Goal: Task Accomplishment & Management: Manage account settings

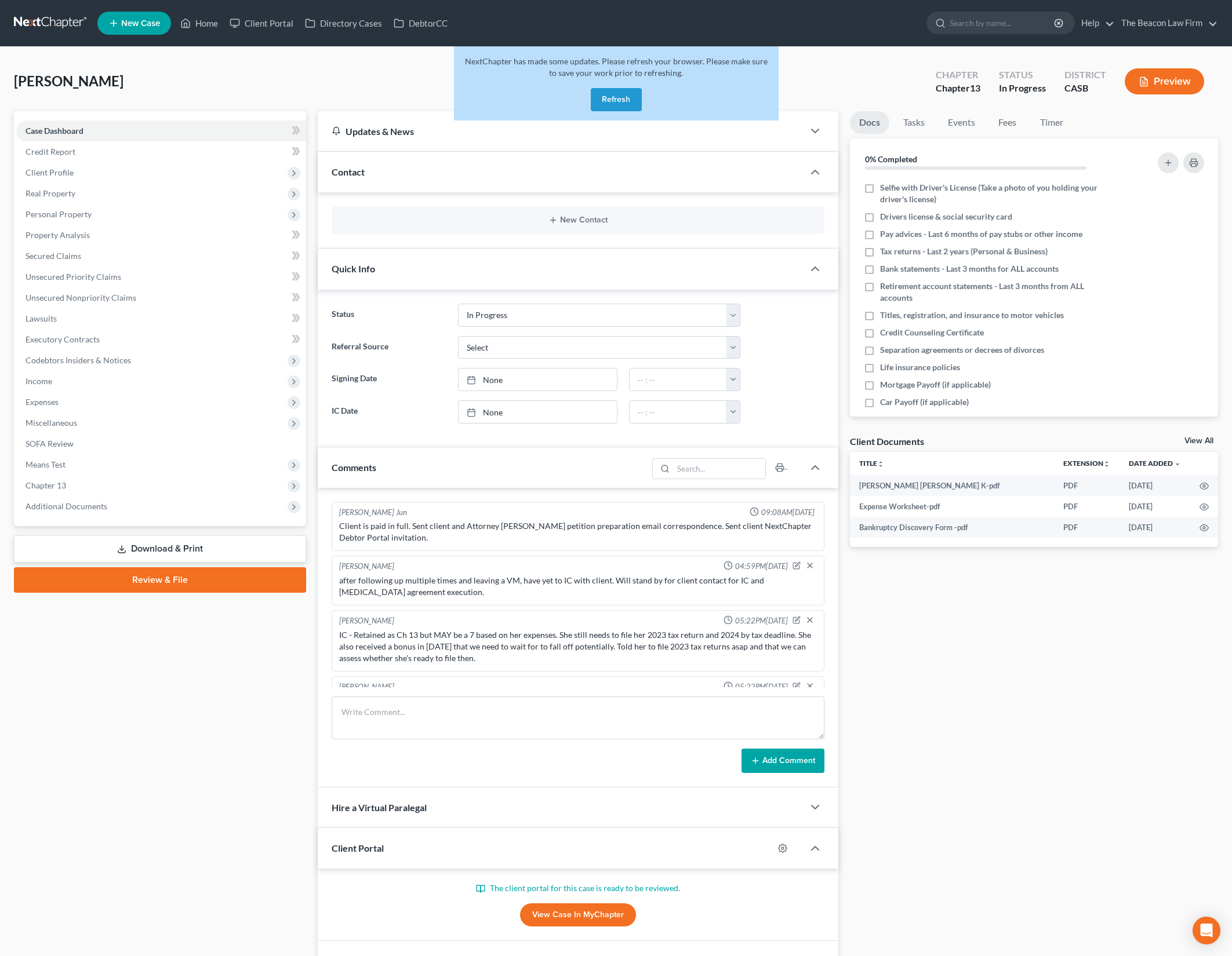
select select "3"
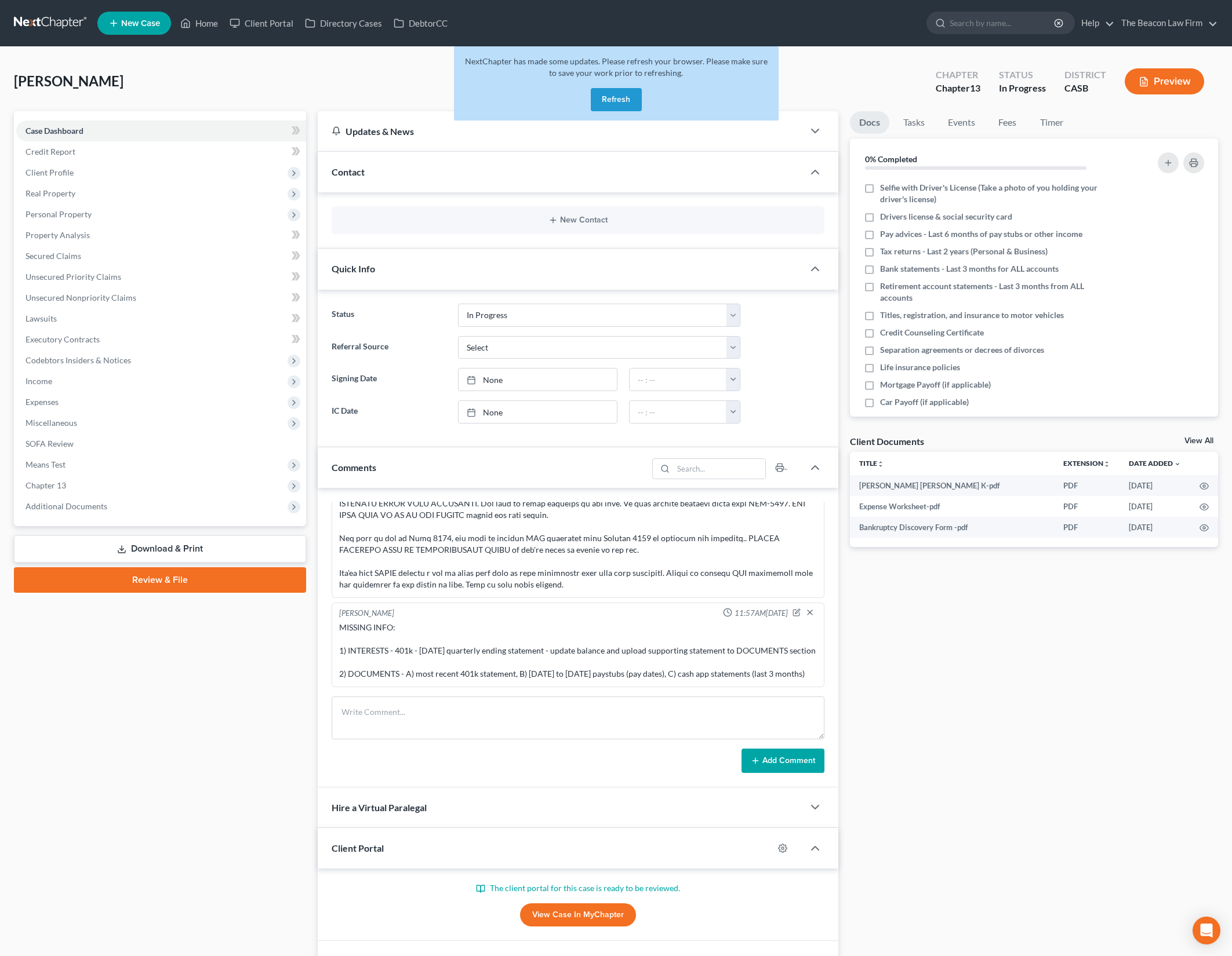
click at [624, 100] on button "Refresh" at bounding box center [615, 100] width 51 height 23
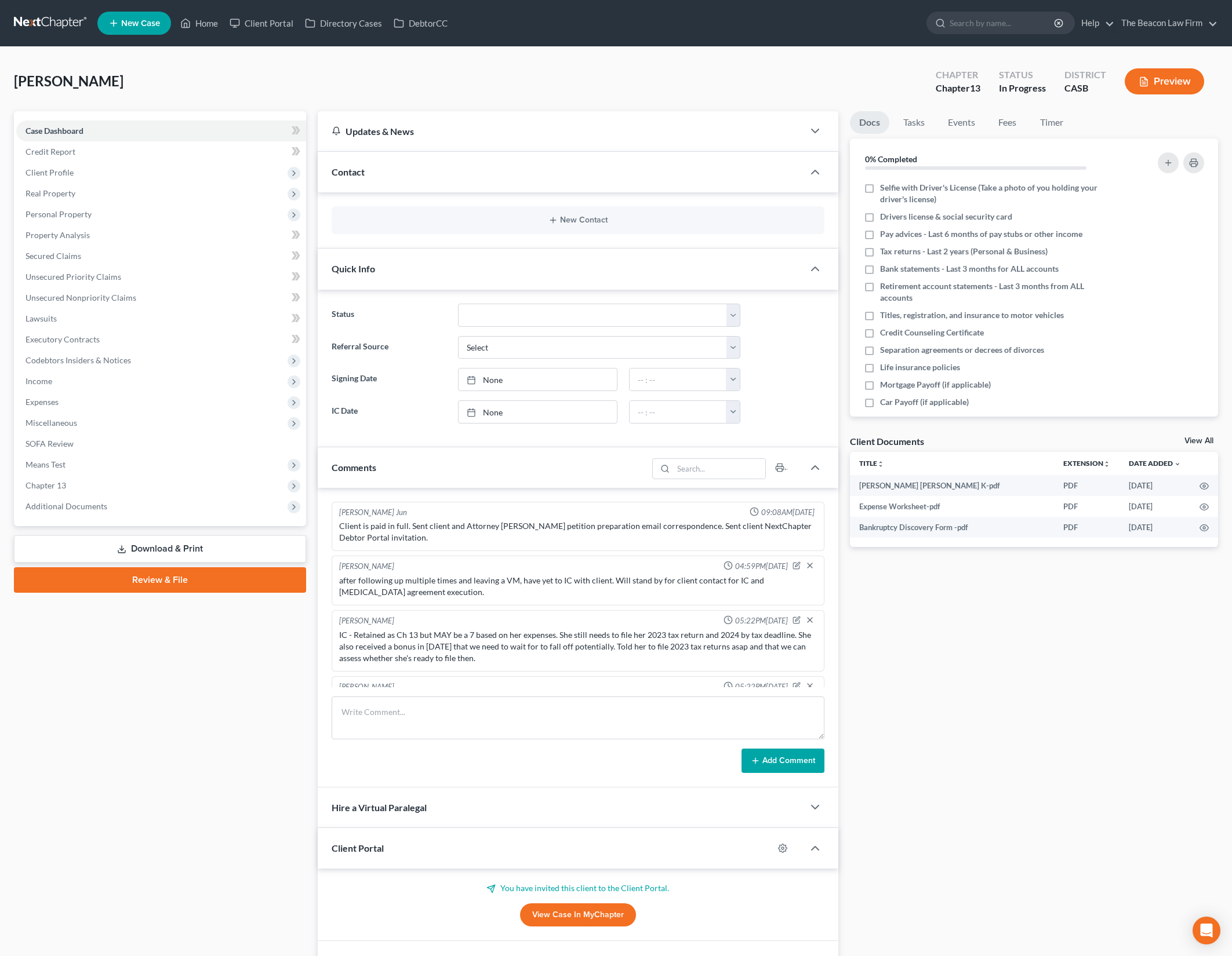
scroll to position [1036, 0]
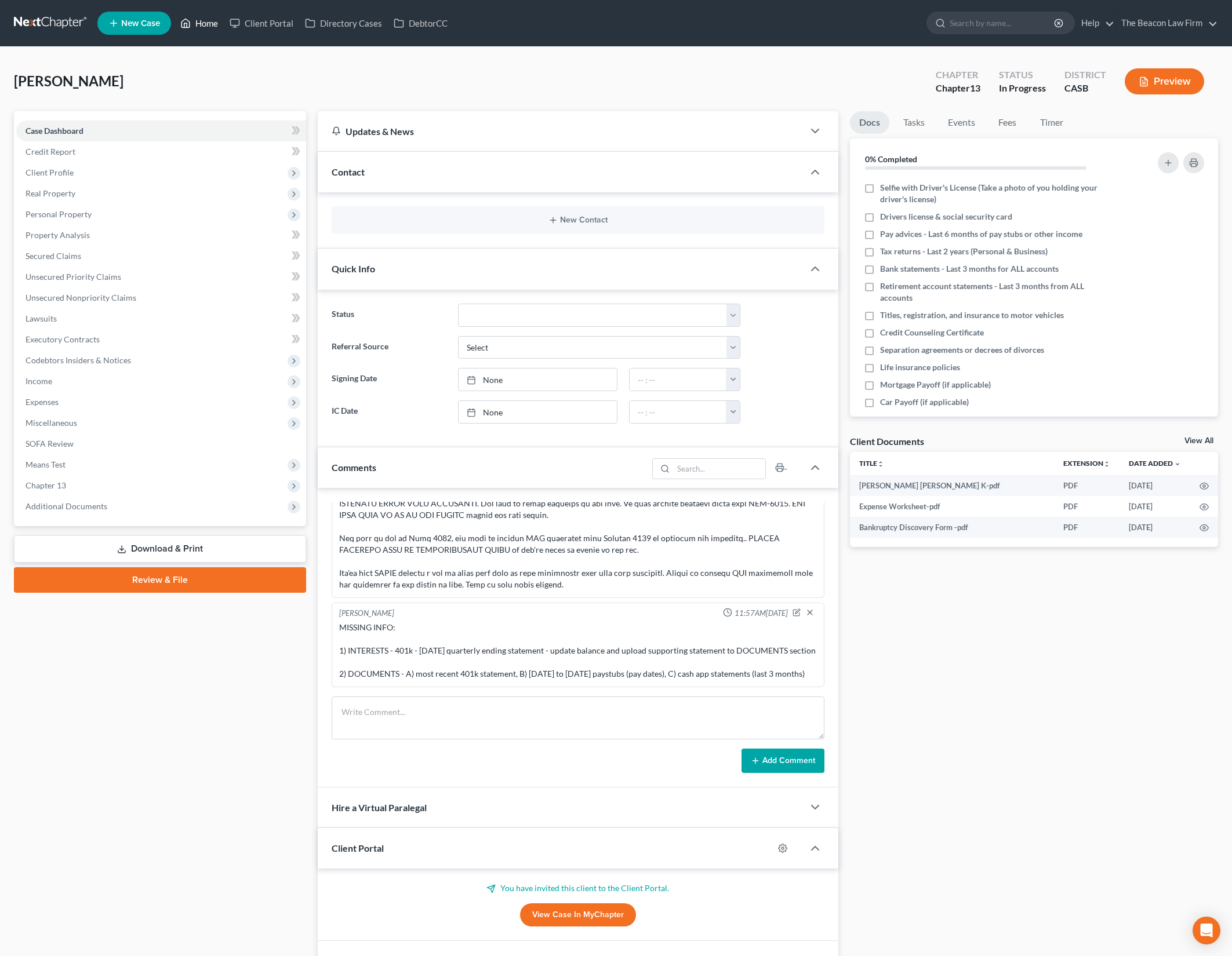
click at [215, 24] on link "Home" at bounding box center [199, 23] width 49 height 21
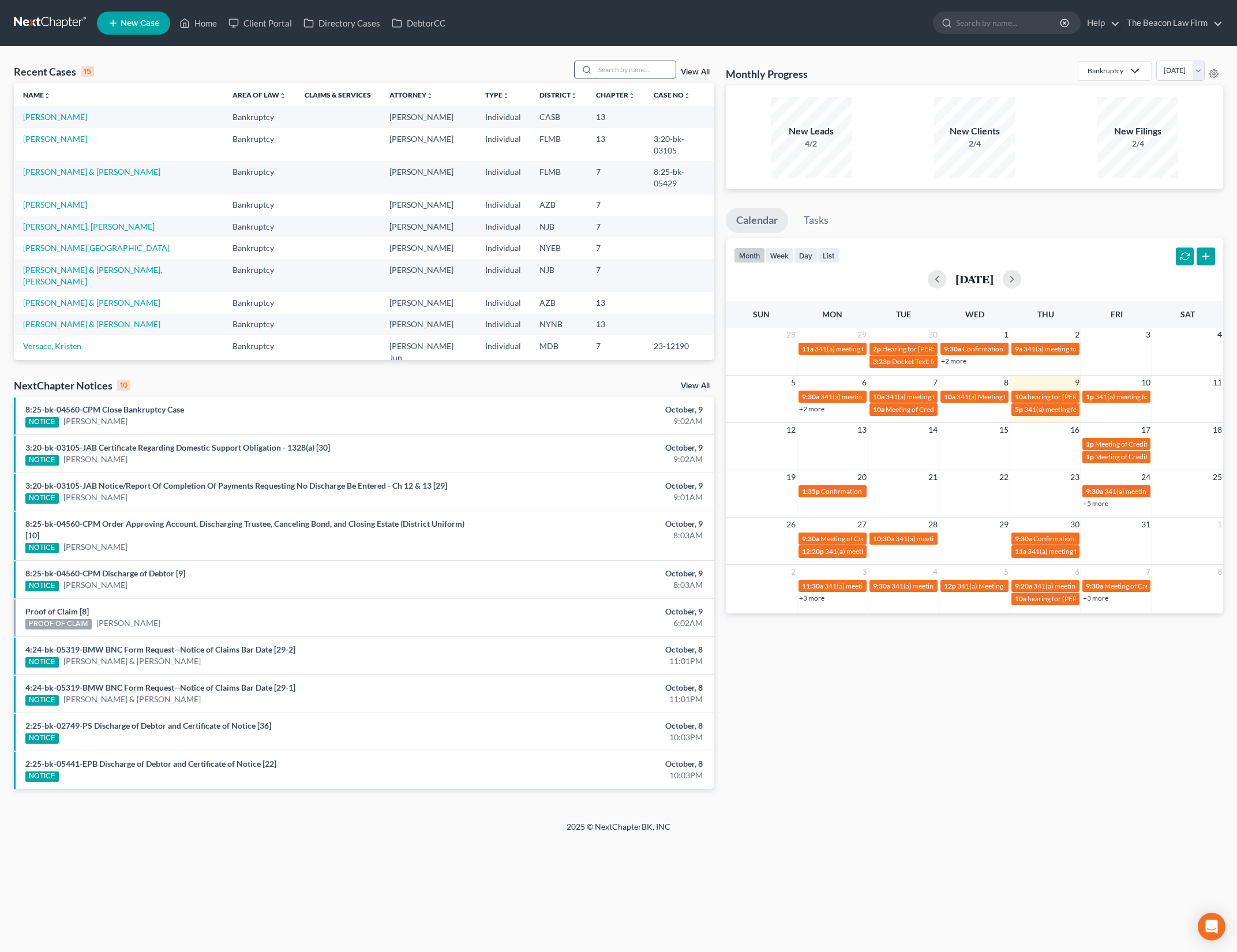
click at [629, 70] on input "search" at bounding box center [635, 69] width 81 height 17
type input "paleo"
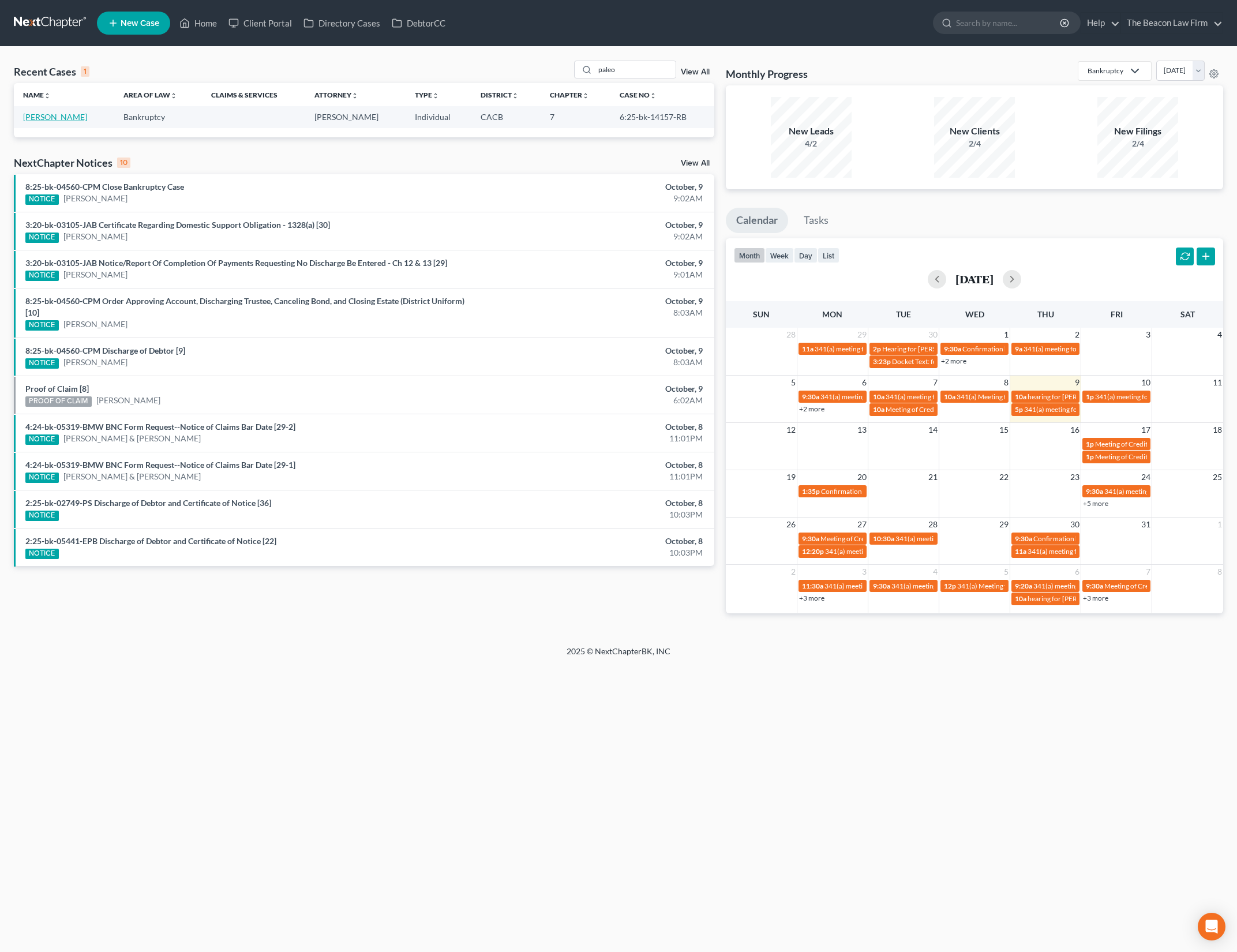
click at [42, 115] on link "[PERSON_NAME]" at bounding box center [55, 117] width 64 height 10
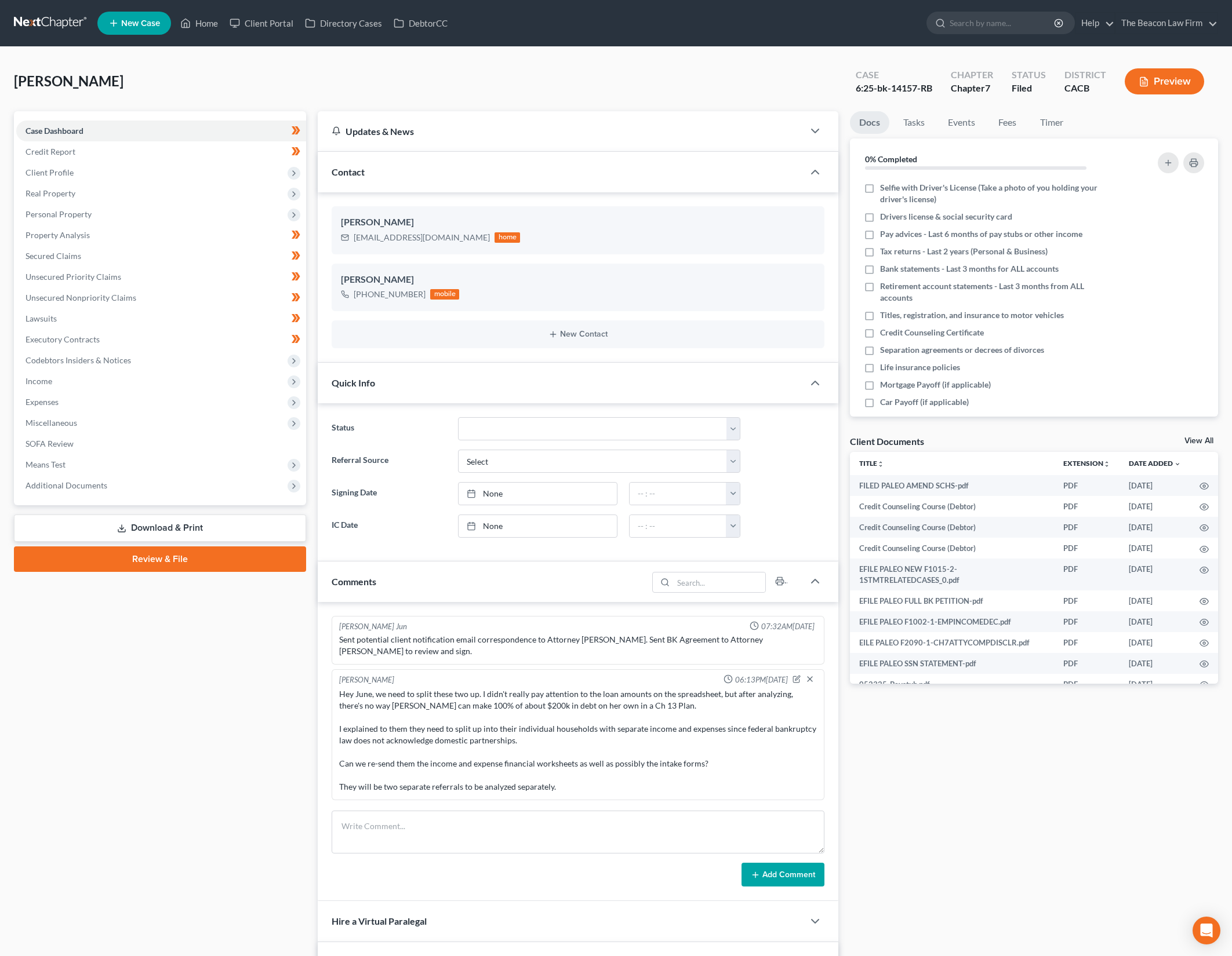
scroll to position [1620, 0]
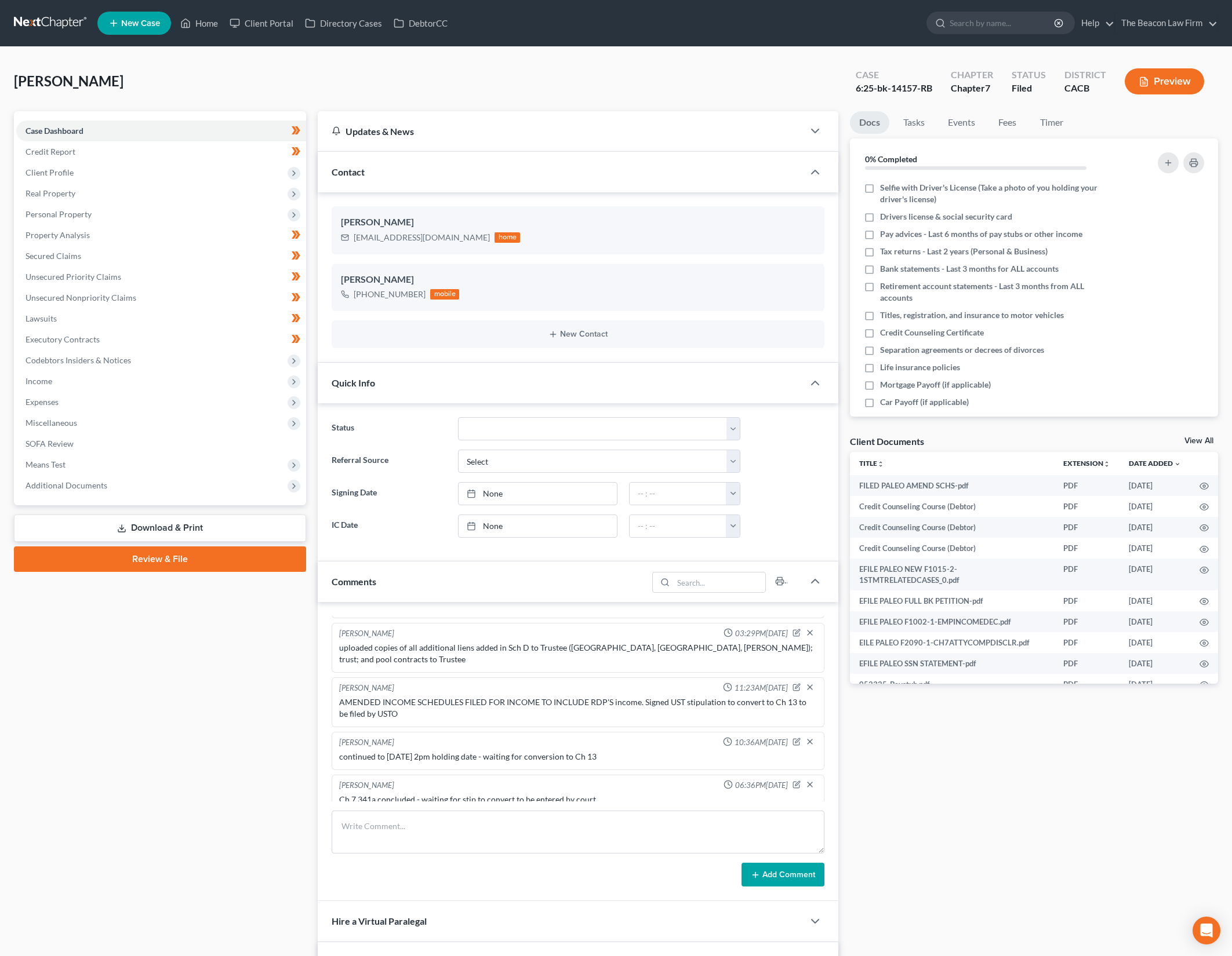
click at [1206, 443] on link "View All" at bounding box center [1199, 441] width 29 height 8
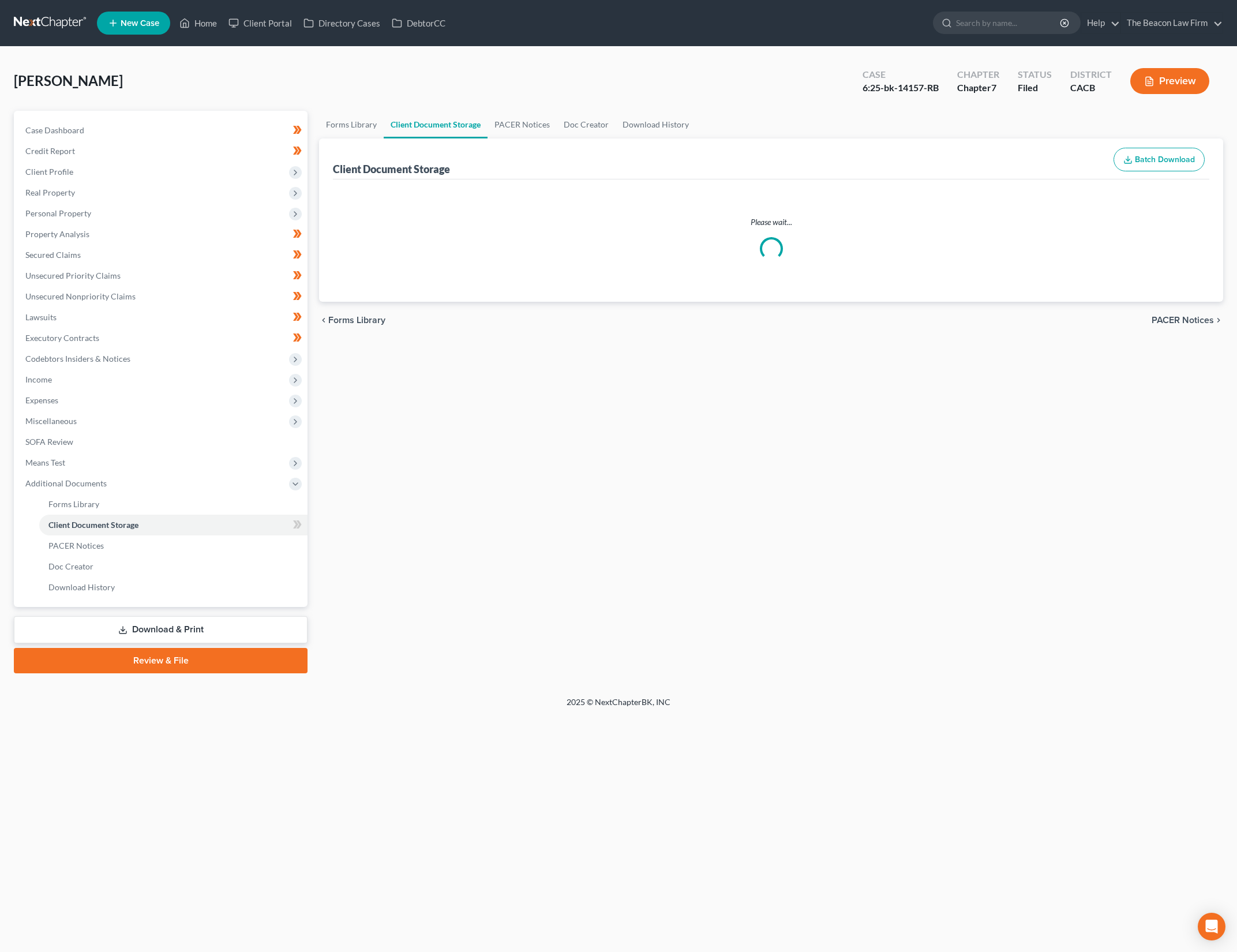
select select "7"
select select "30"
select select "65"
select select "10"
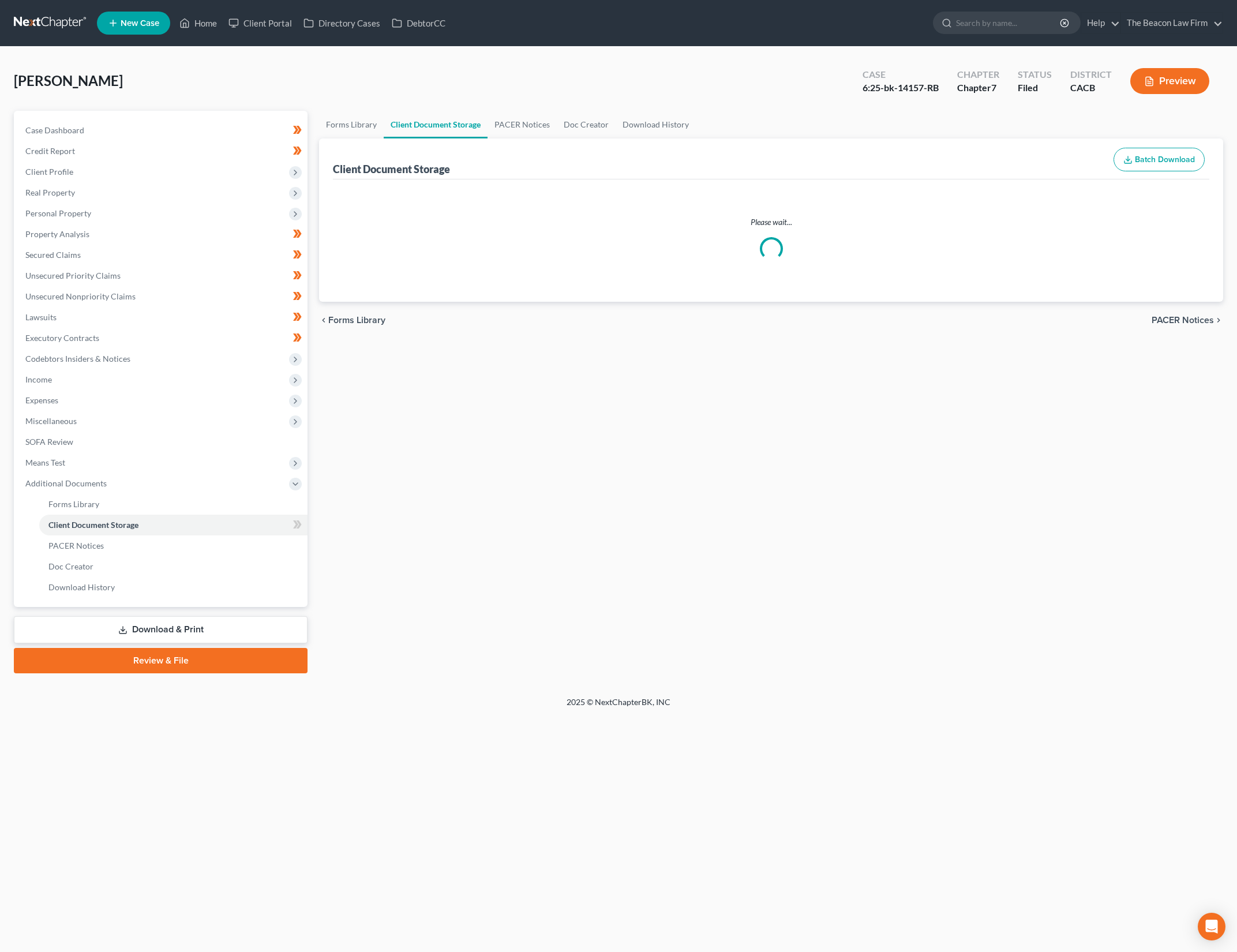
select select "10"
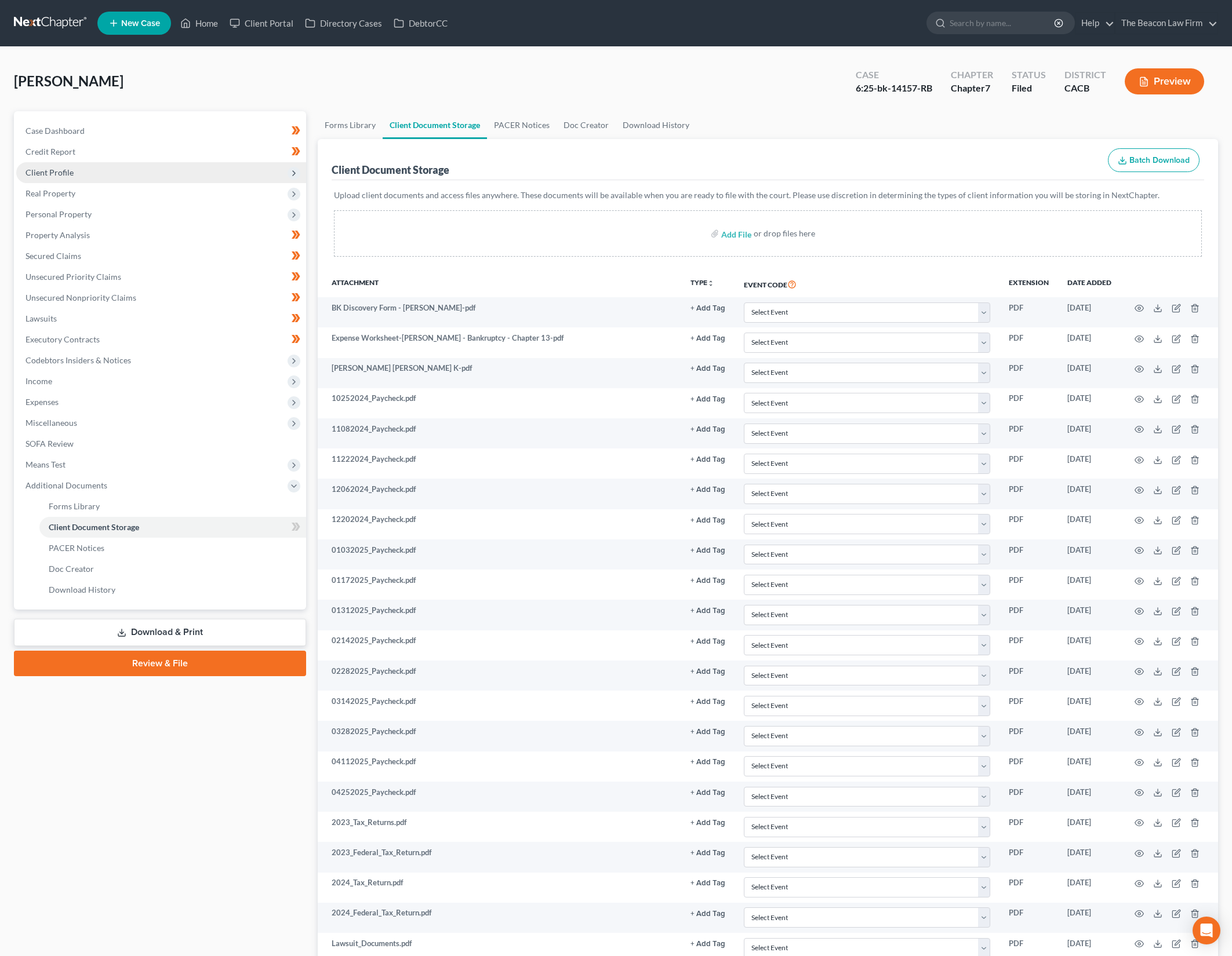
click at [218, 169] on span "Client Profile" at bounding box center [161, 173] width 290 height 21
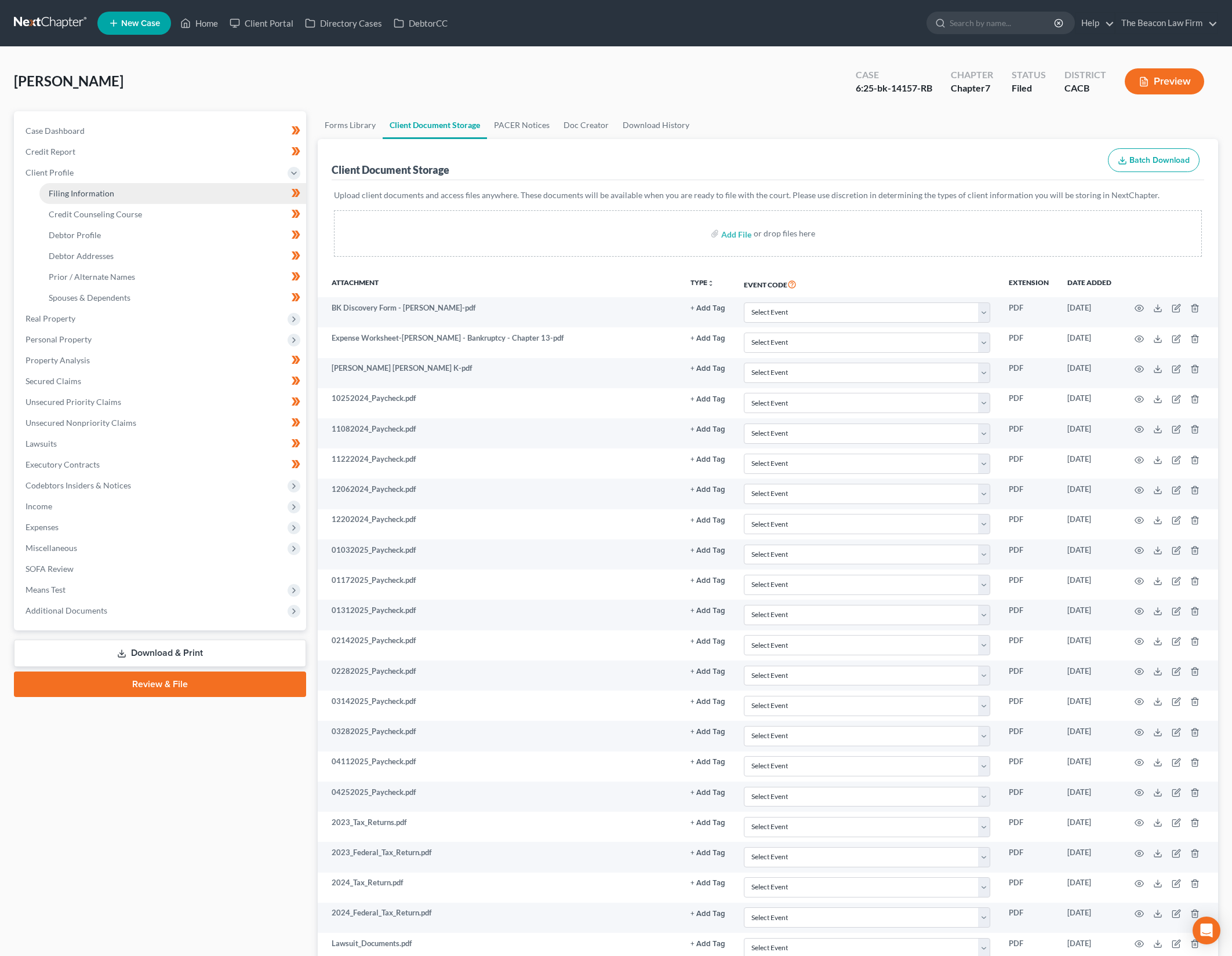
click at [227, 196] on link "Filing Information" at bounding box center [173, 194] width 267 height 21
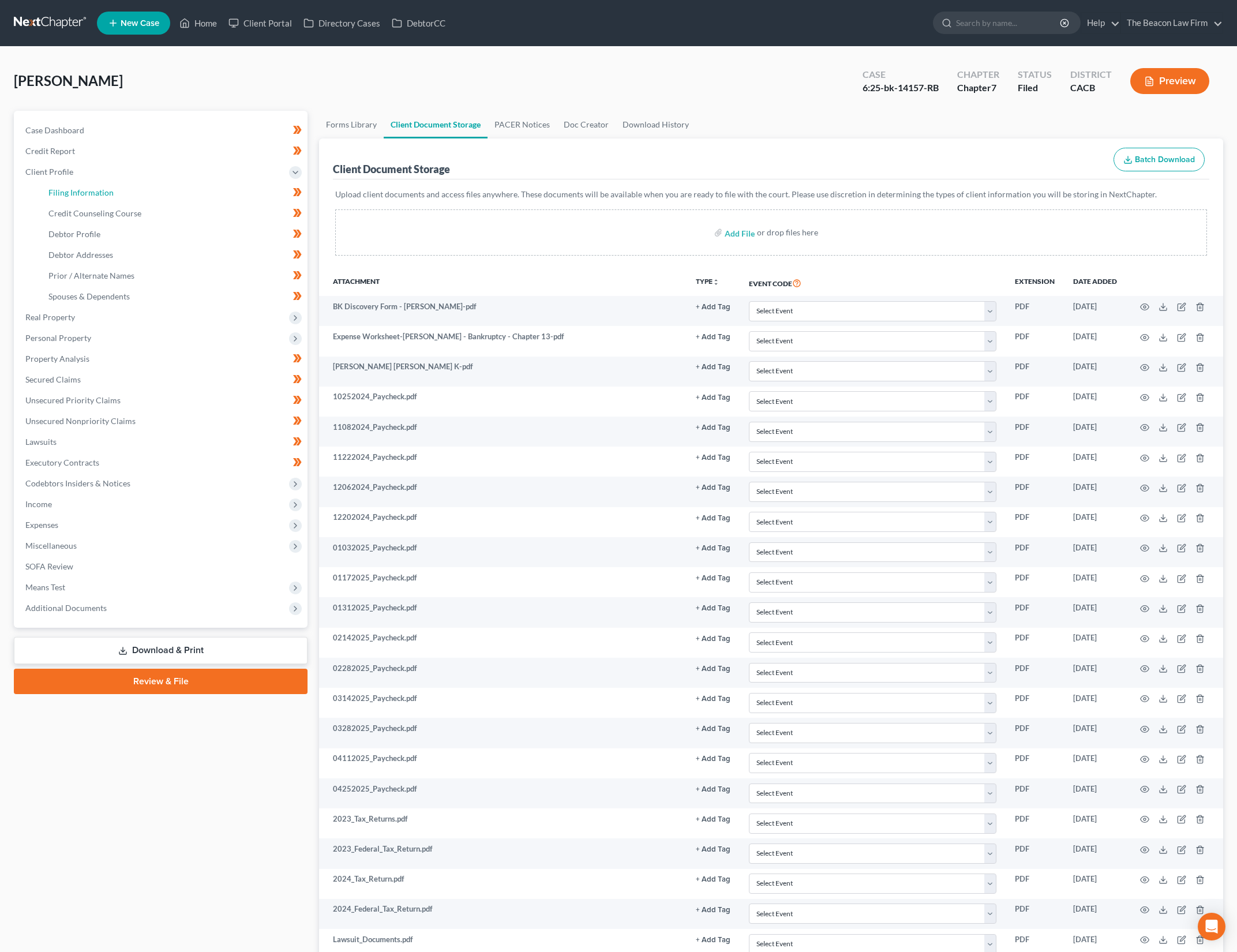
select select "1"
select select "0"
select select "3"
select select "4"
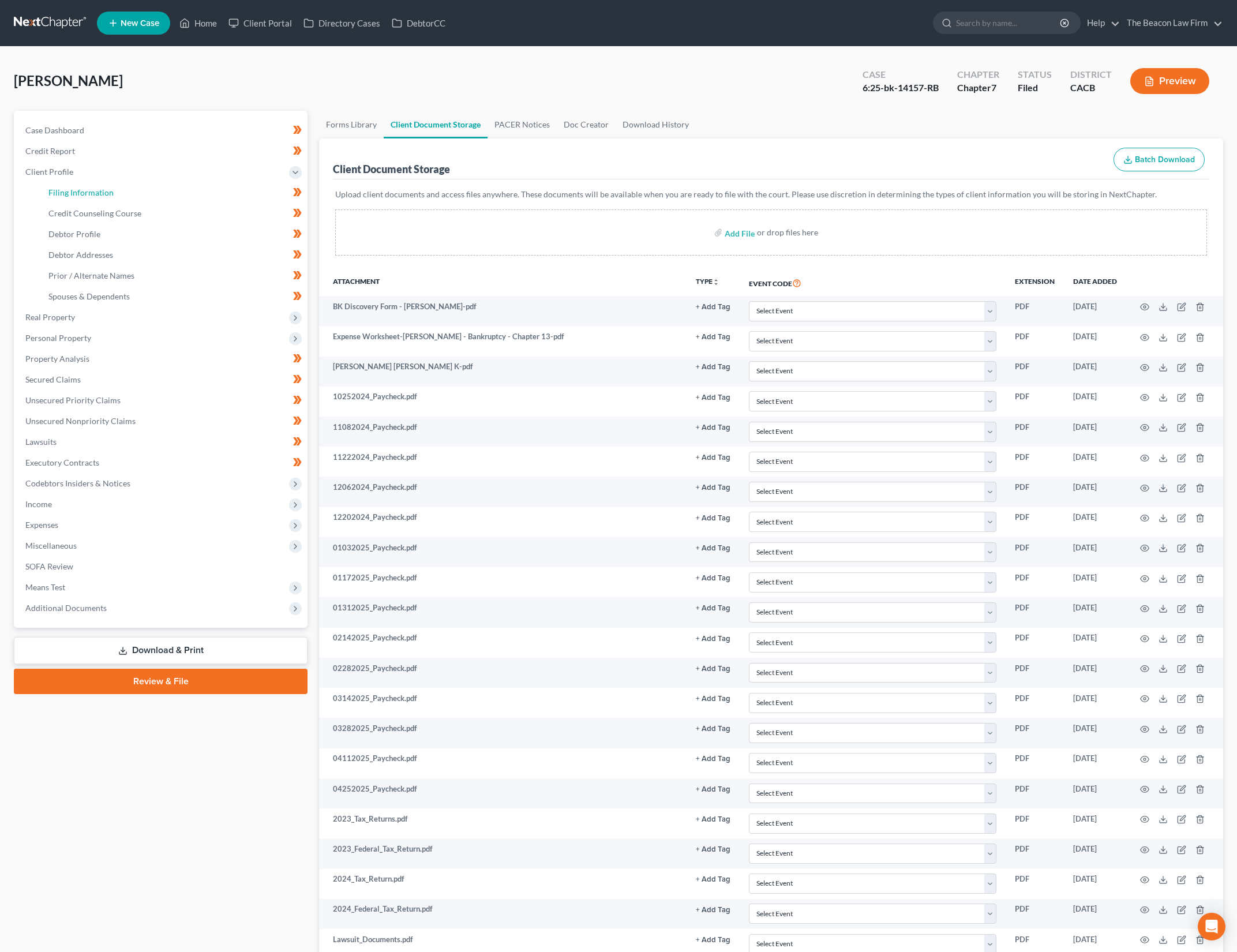
select select "1"
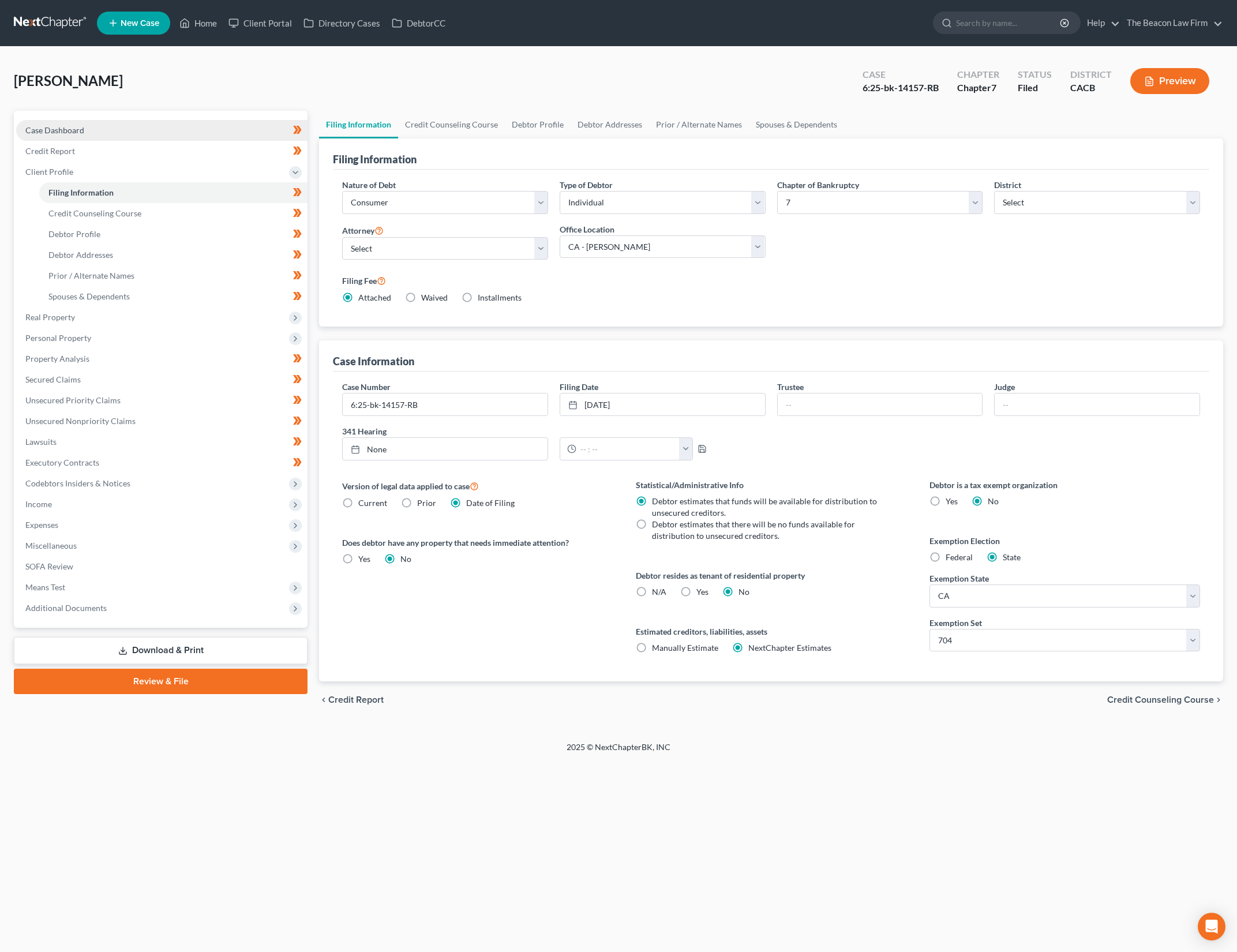
click at [232, 129] on link "Case Dashboard" at bounding box center [162, 131] width 291 height 21
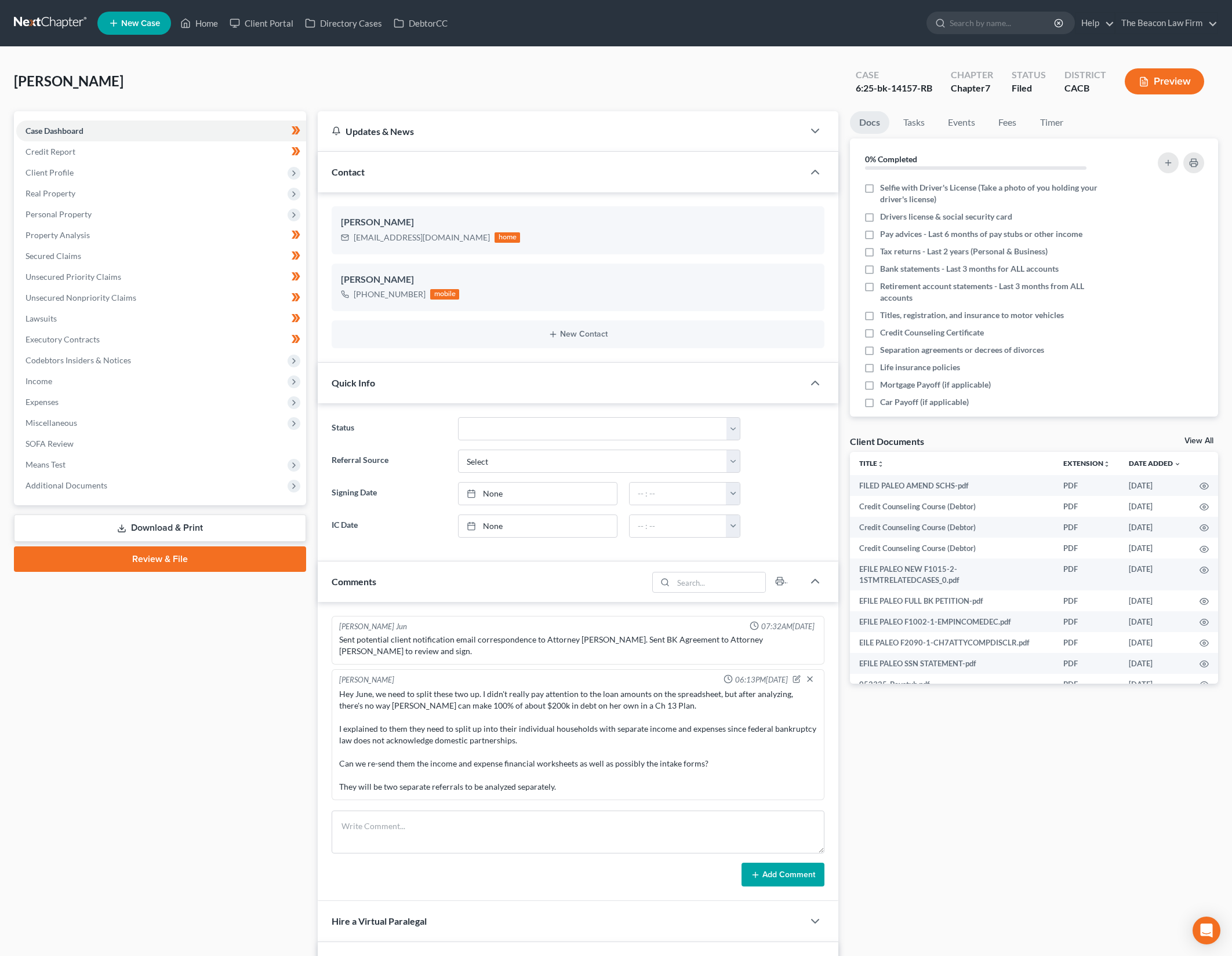
scroll to position [1620, 0]
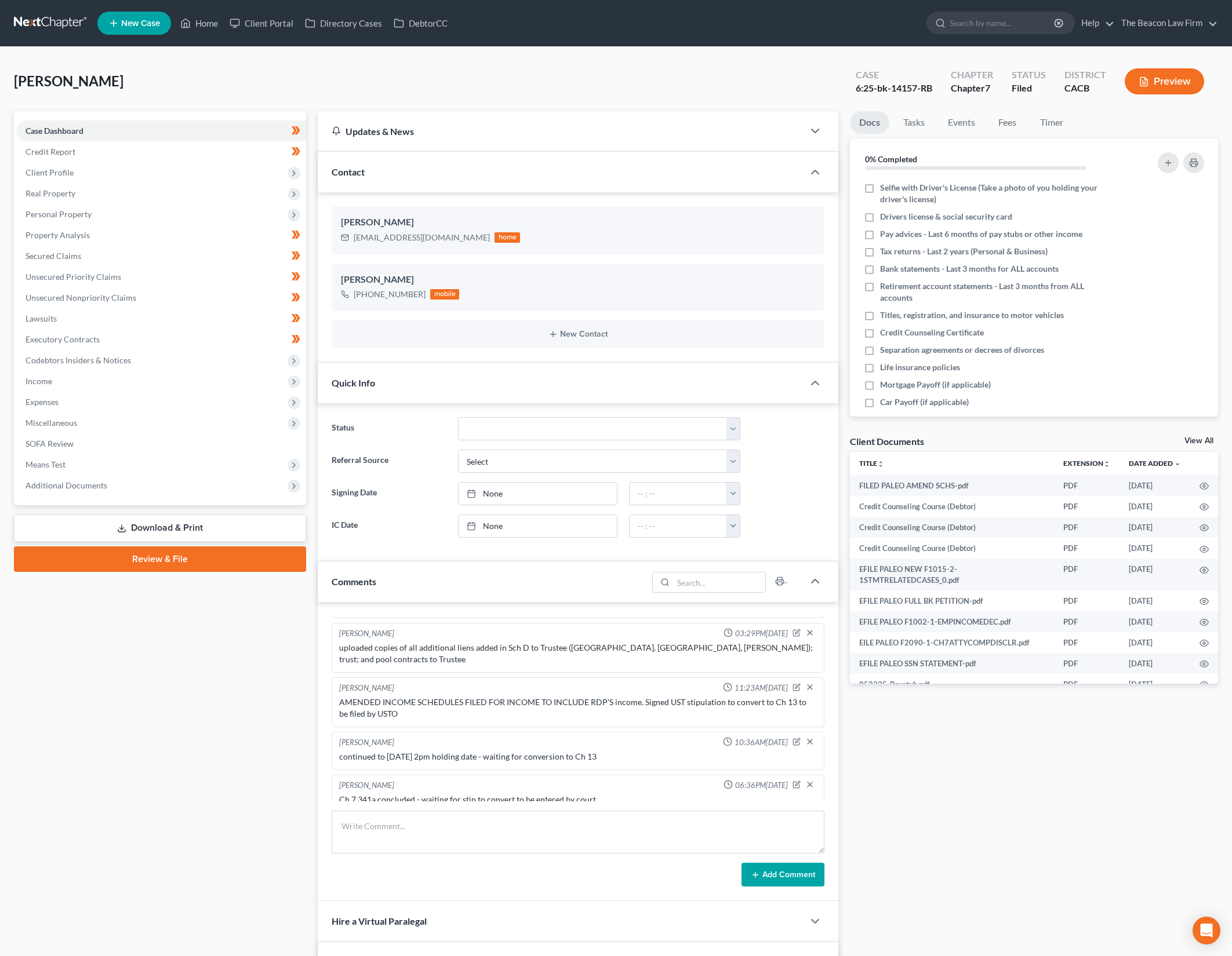
click at [1195, 439] on link "View All" at bounding box center [1199, 441] width 29 height 8
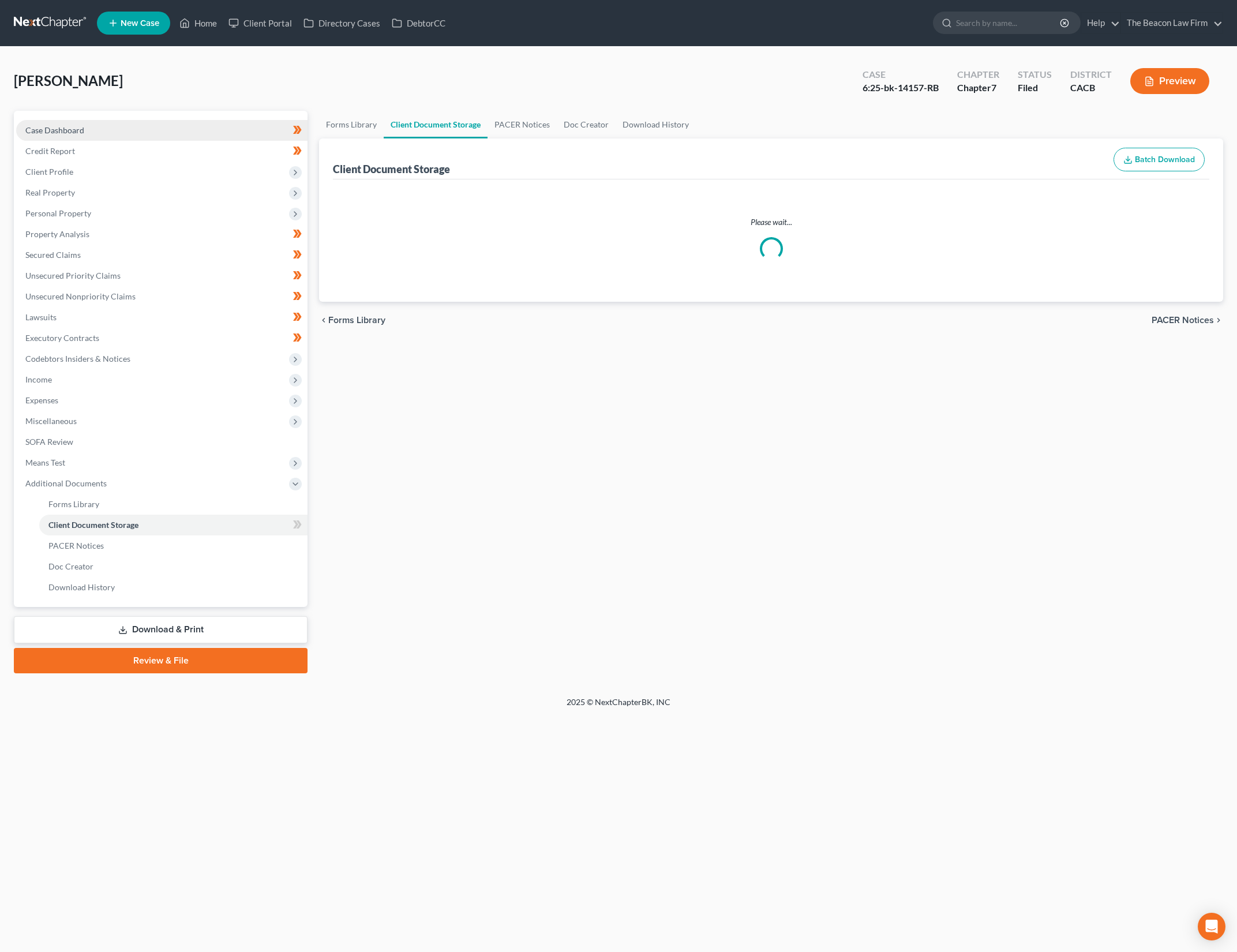
select select "7"
select select "30"
select select "65"
select select "10"
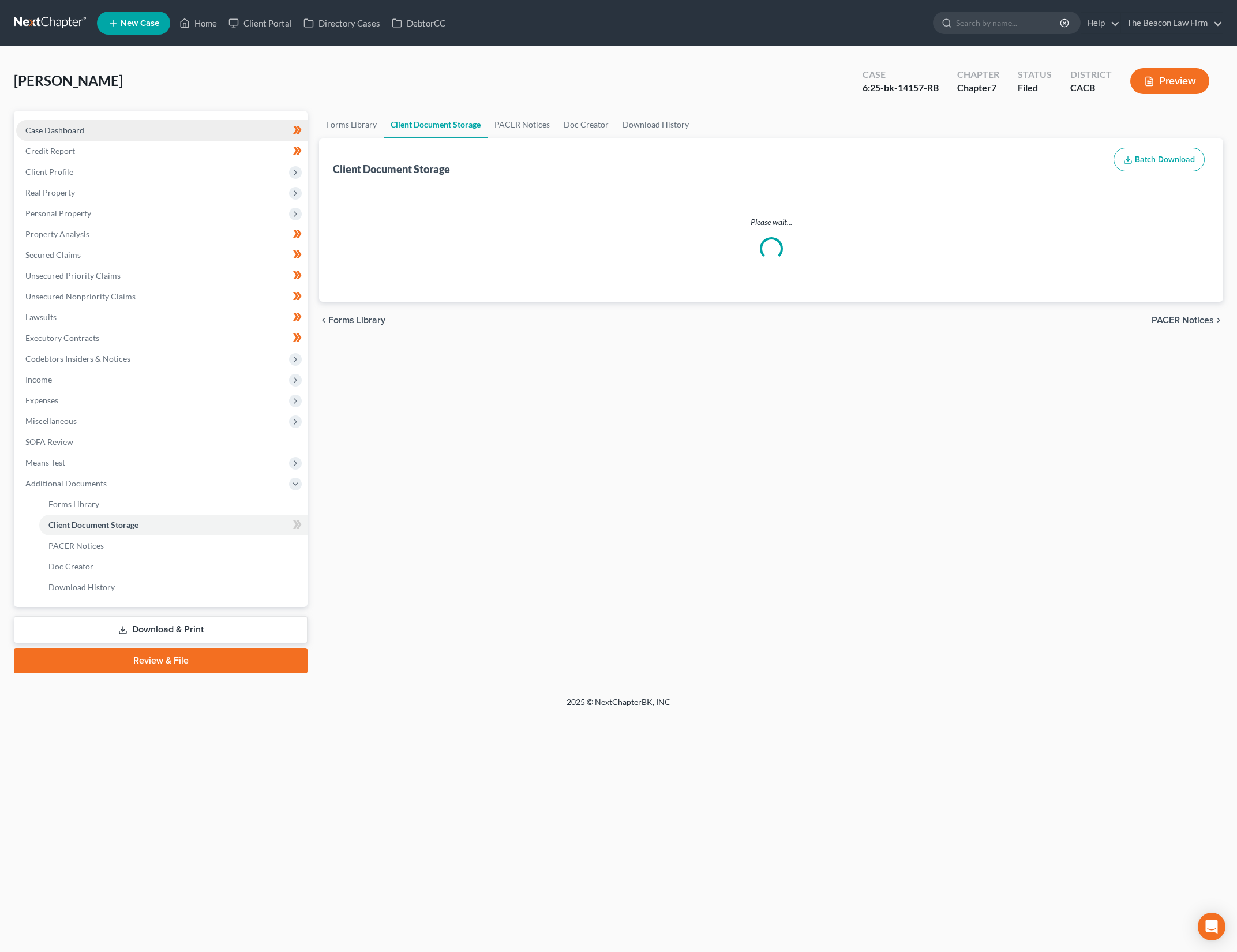
select select "10"
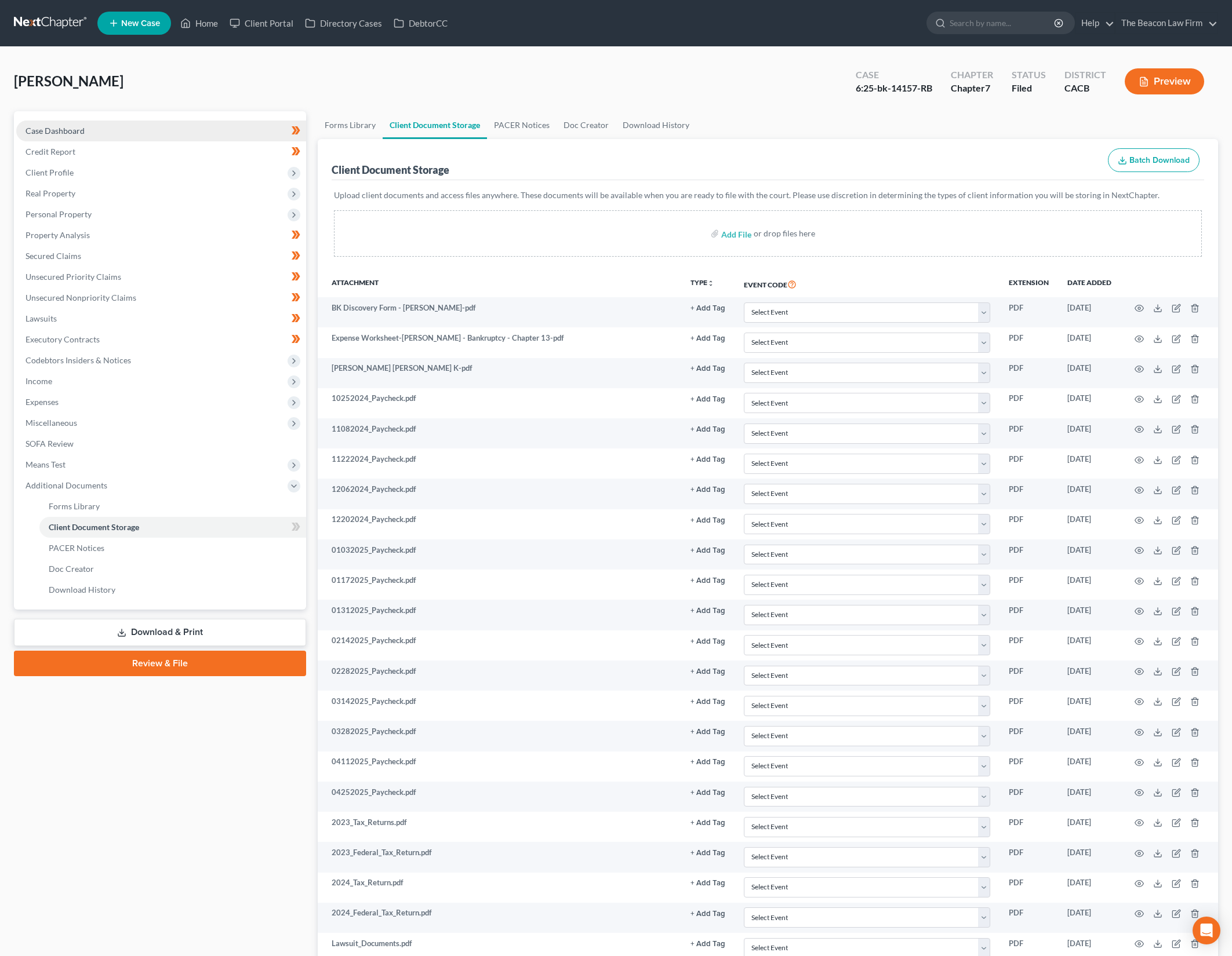
click at [250, 125] on link "Case Dashboard" at bounding box center [161, 131] width 290 height 21
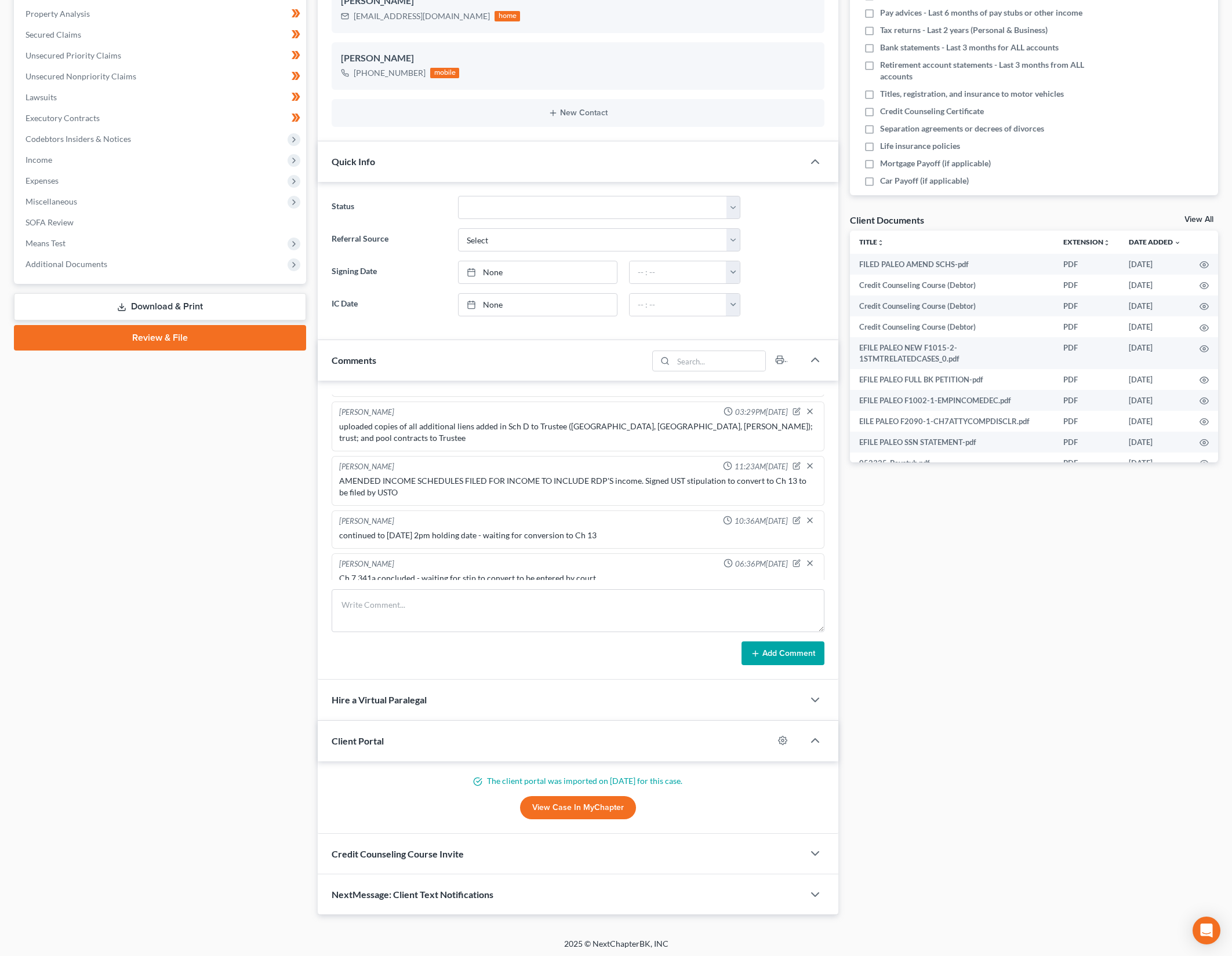
scroll to position [224, 0]
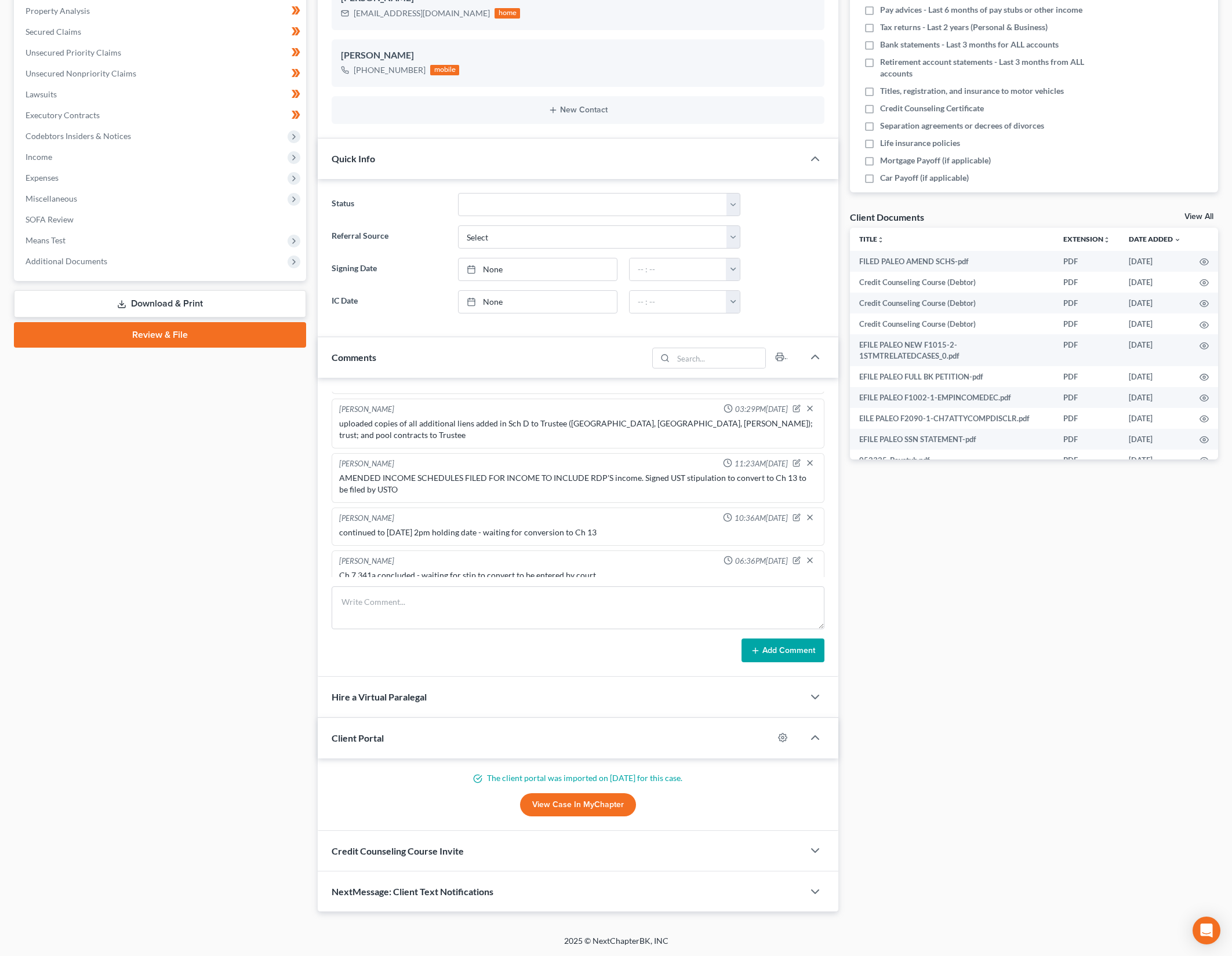
click at [587, 804] on link "View Case in MyChapter" at bounding box center [578, 805] width 116 height 23
click at [1016, 593] on div "Docs Tasks Events Fees Timer 0% Completed Nothing here yet! Selfie with Driver'…" at bounding box center [1033, 400] width 380 height 1026
